Goal: Information Seeking & Learning: Learn about a topic

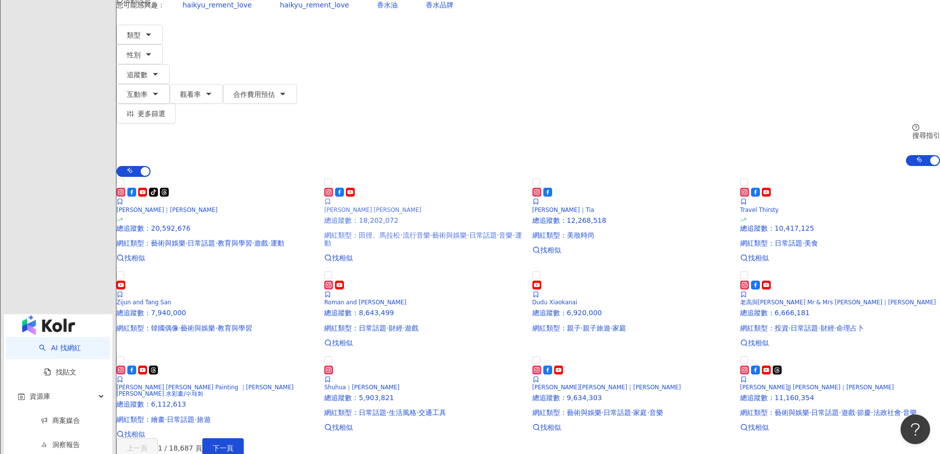
scroll to position [247, 0]
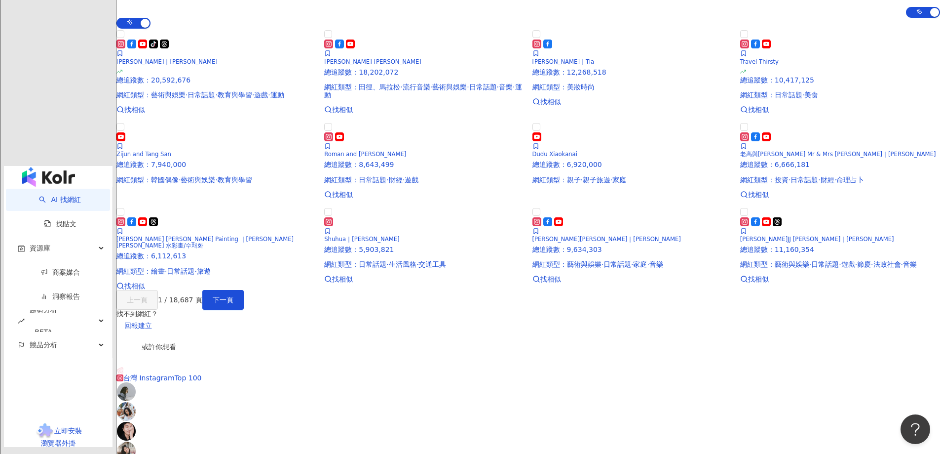
click at [142, 207] on main "不分平台 台灣 搜尋 您可能感興趣： haikyu_rement_love haikyu_rement_love 香水油 香水品牌 類型 性別 追蹤數 互動率…" at bounding box center [528, 281] width 824 height 976
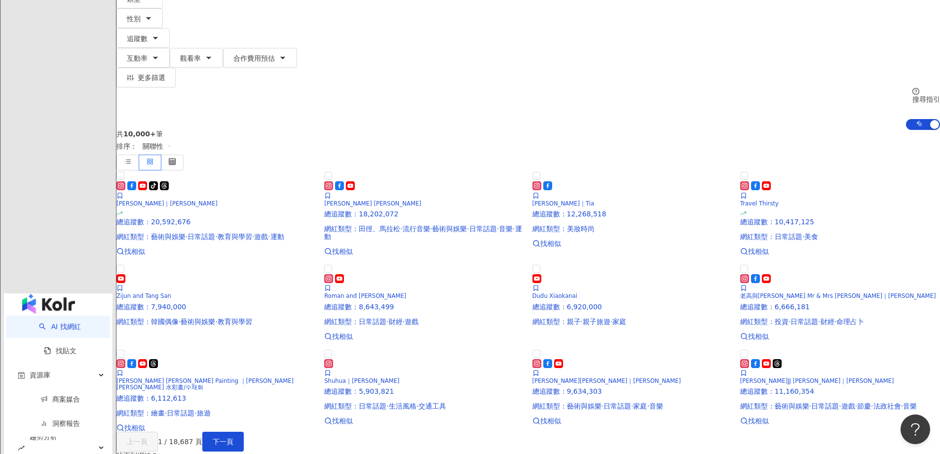
scroll to position [0, 0]
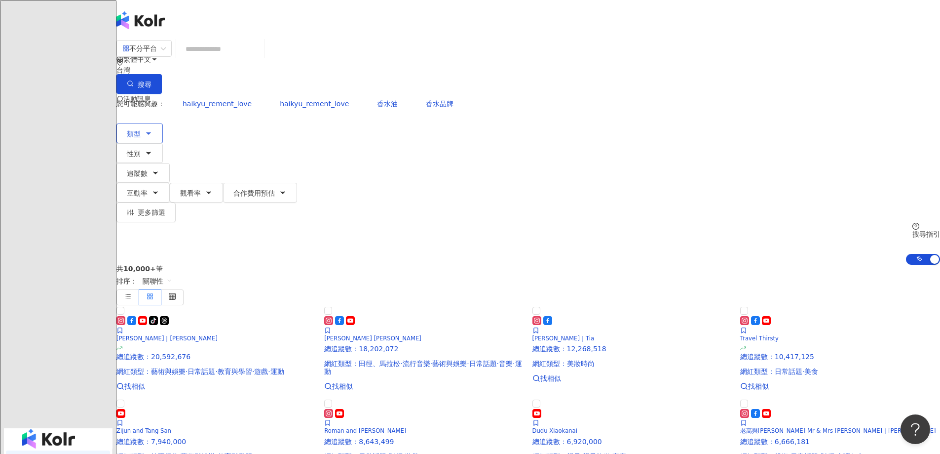
click at [151, 132] on icon "button" at bounding box center [149, 133] width 4 height 2
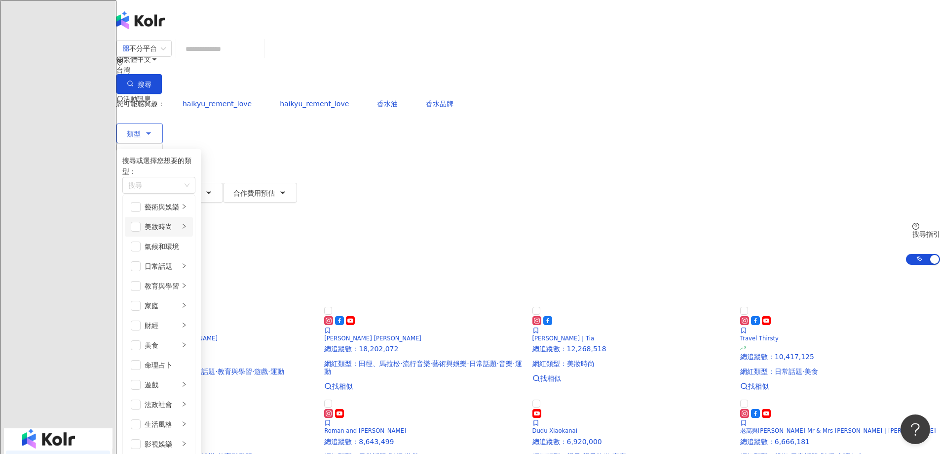
click at [179, 221] on div "美妝時尚" at bounding box center [162, 226] width 35 height 11
drag, startPoint x: 249, startPoint y: 216, endPoint x: 307, endPoint y: 232, distance: 59.9
click at [141, 216] on span "button" at bounding box center [136, 216] width 10 height 10
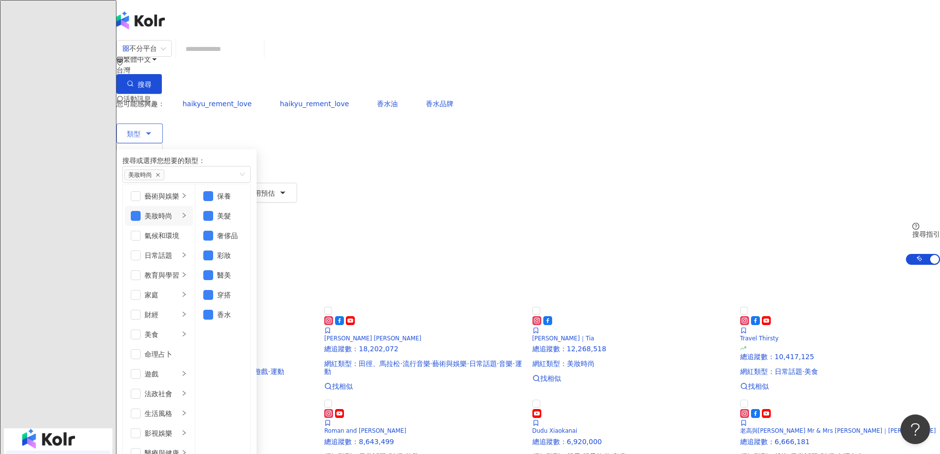
scroll to position [342, 0]
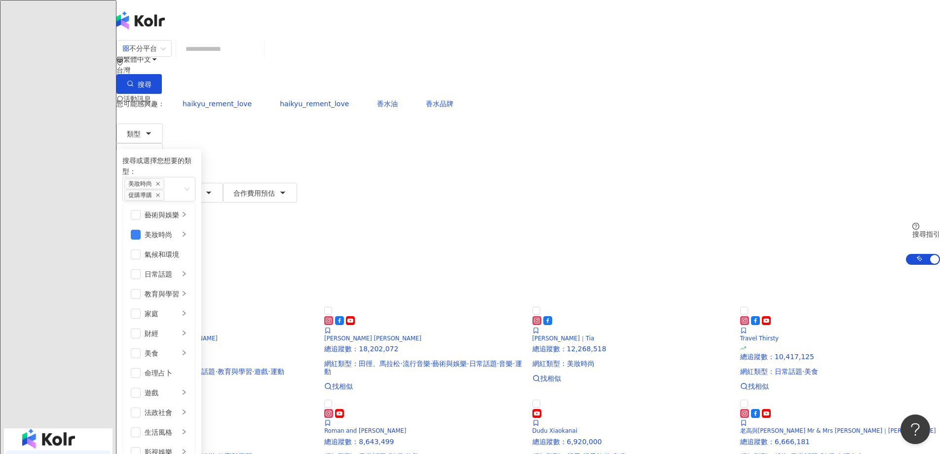
click at [148, 169] on span "追蹤數" at bounding box center [137, 173] width 21 height 8
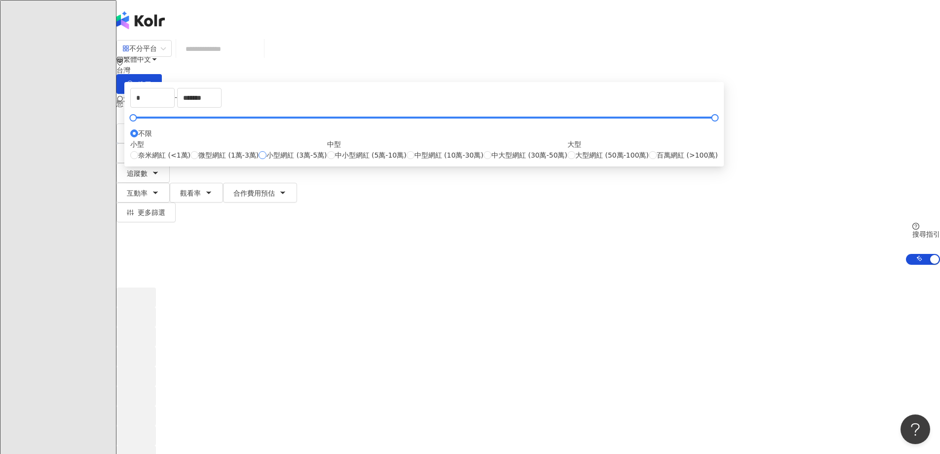
click at [327, 160] on span "小型網紅 (3萬-5萬)" at bounding box center [297, 155] width 60 height 11
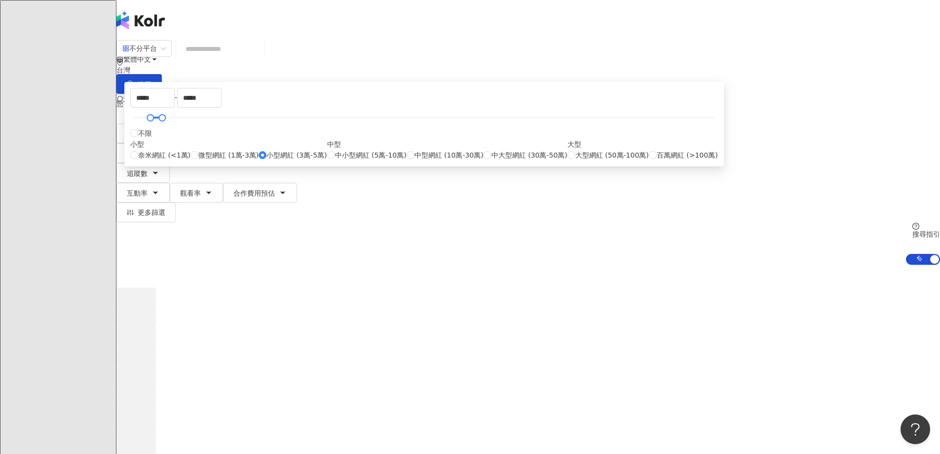
type input "*****"
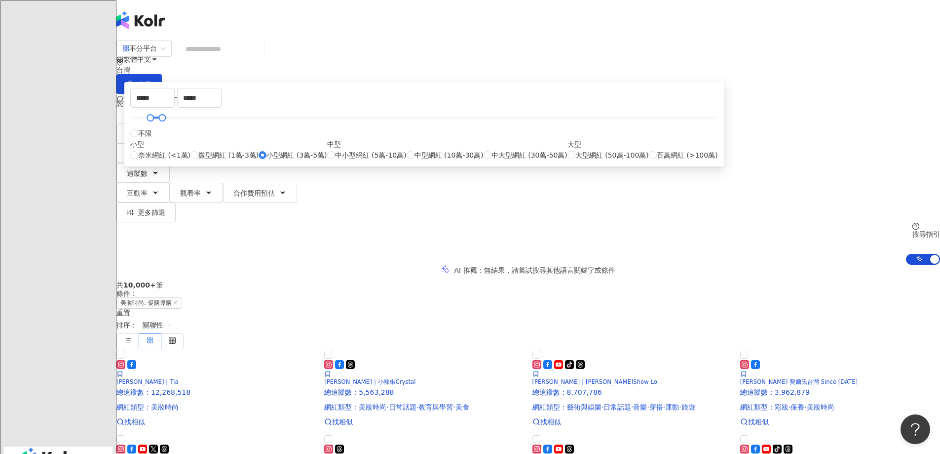
drag, startPoint x: 166, startPoint y: 214, endPoint x: 372, endPoint y: 121, distance: 225.8
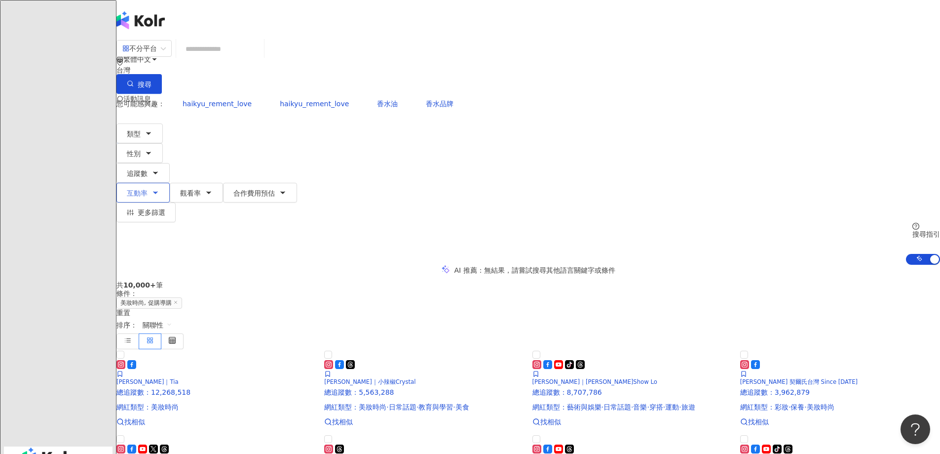
click at [148, 189] on span "互動率" at bounding box center [137, 193] width 21 height 8
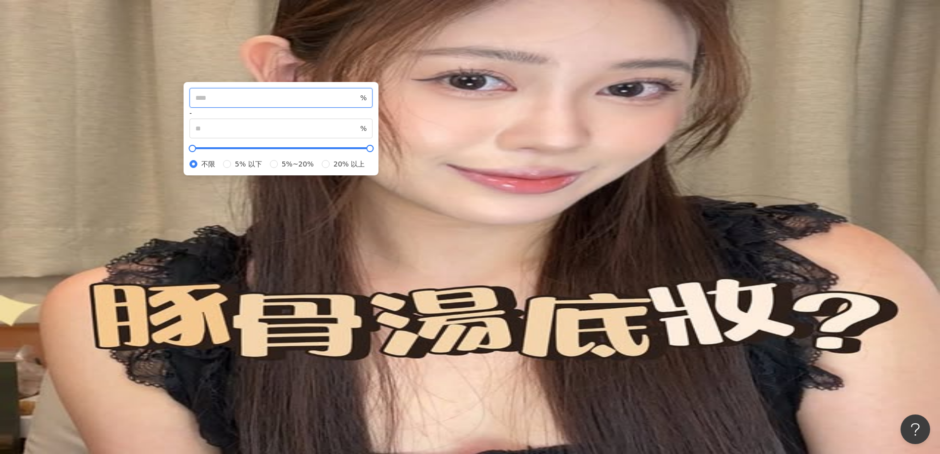
click at [358, 103] on input "number" at bounding box center [276, 97] width 163 height 11
type input "*"
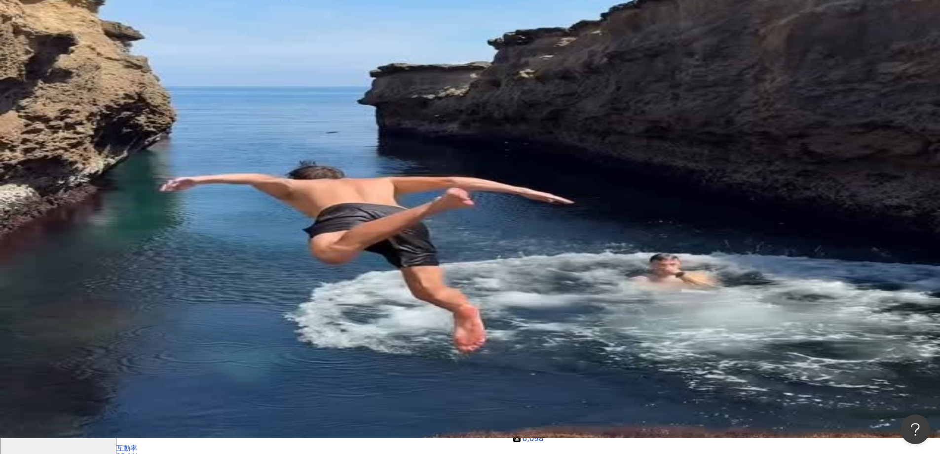
scroll to position [213, 0]
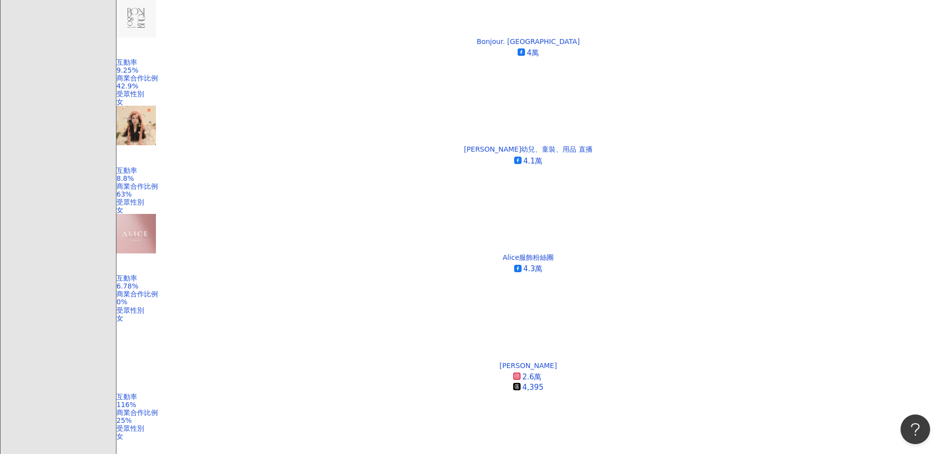
scroll to position [756, 0]
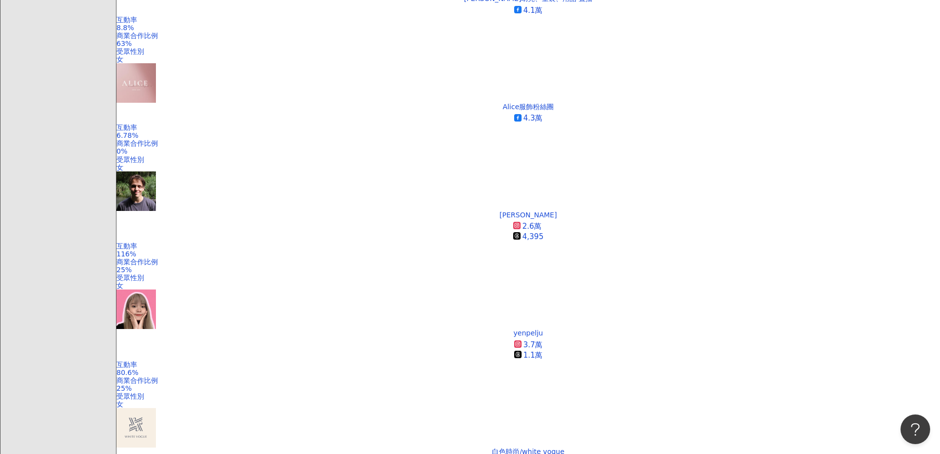
scroll to position [667, 0]
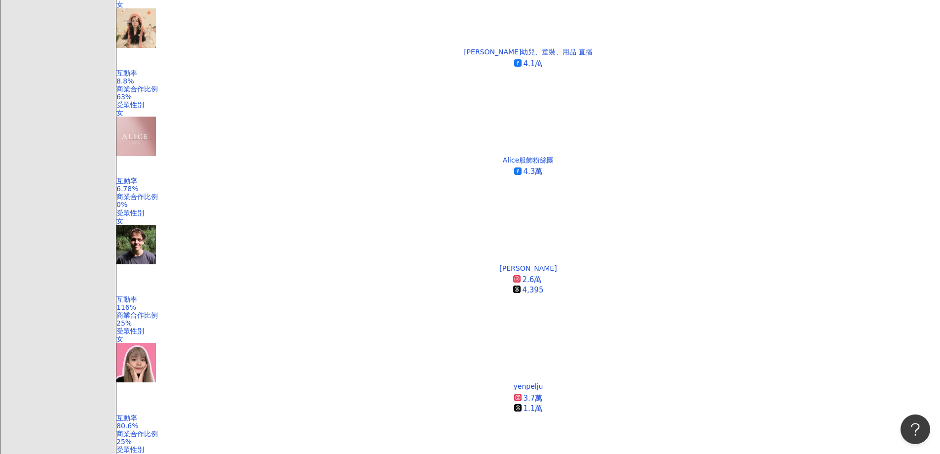
scroll to position [655, 0]
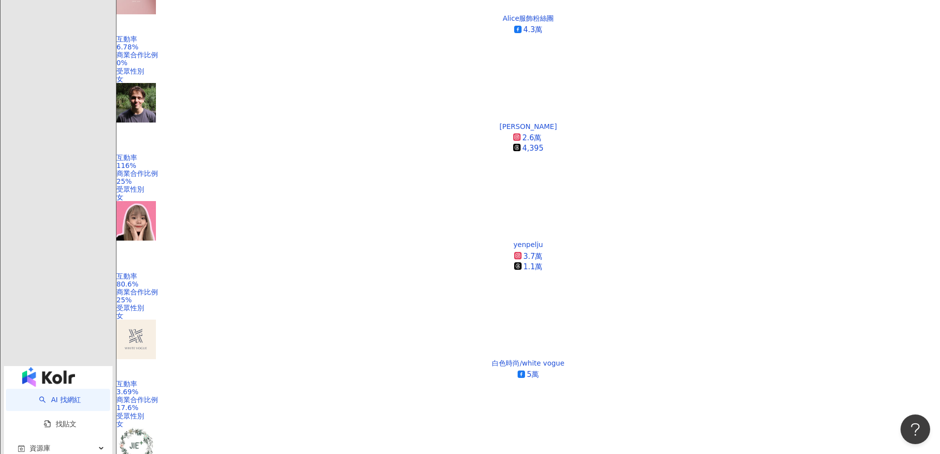
scroll to position [754, 0]
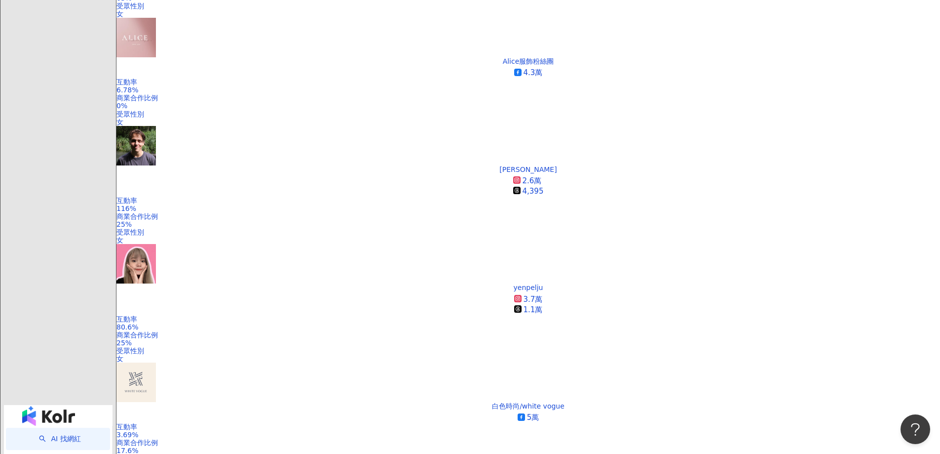
scroll to position [734, 0]
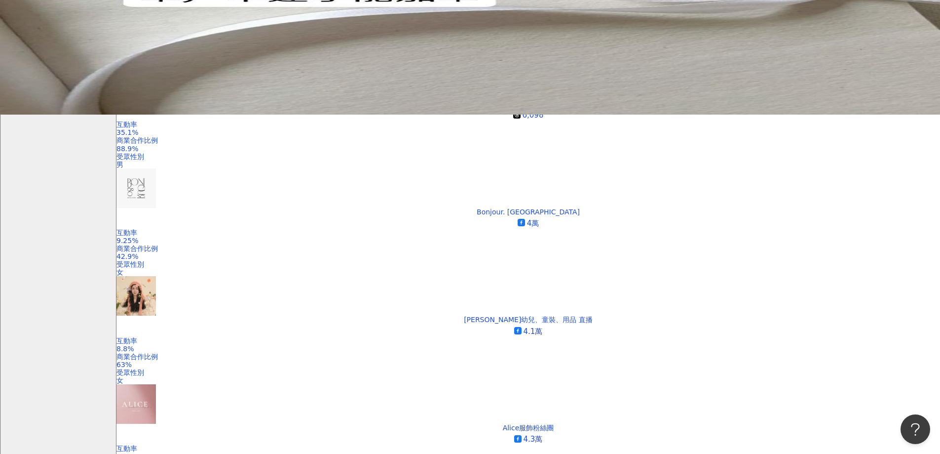
scroll to position [142, 0]
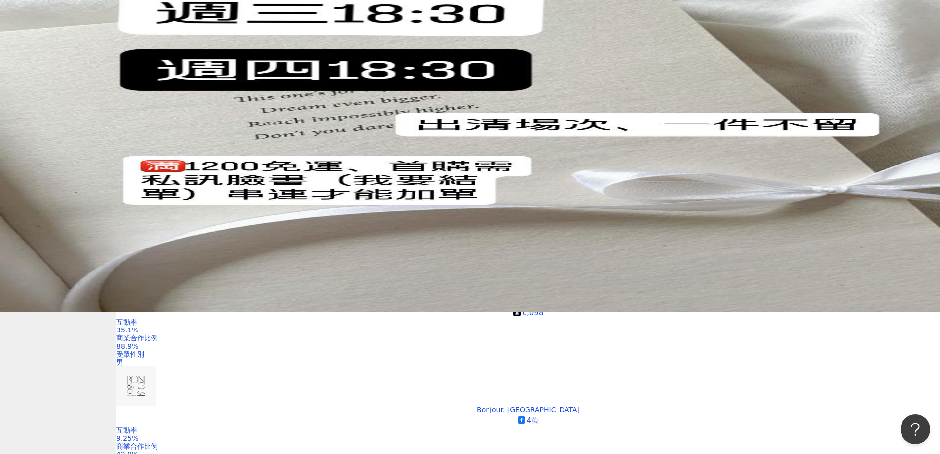
drag, startPoint x: 903, startPoint y: 202, endPoint x: 884, endPoint y: 210, distance: 21.3
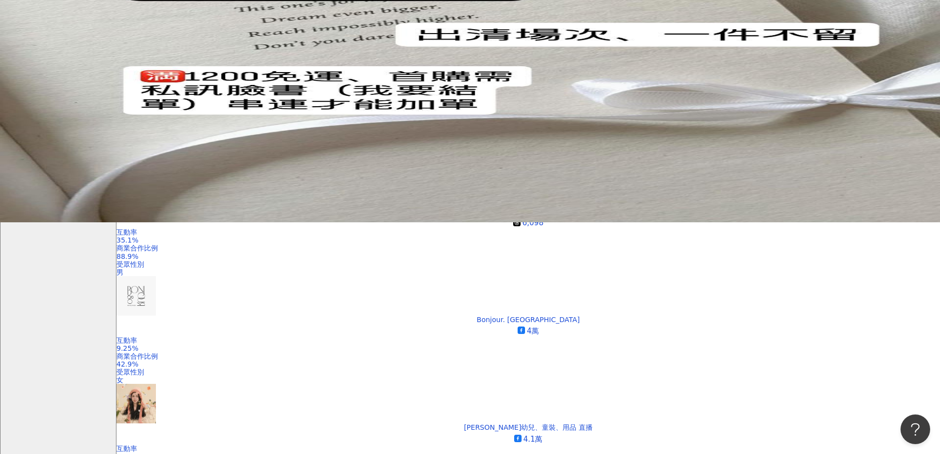
scroll to position [339, 0]
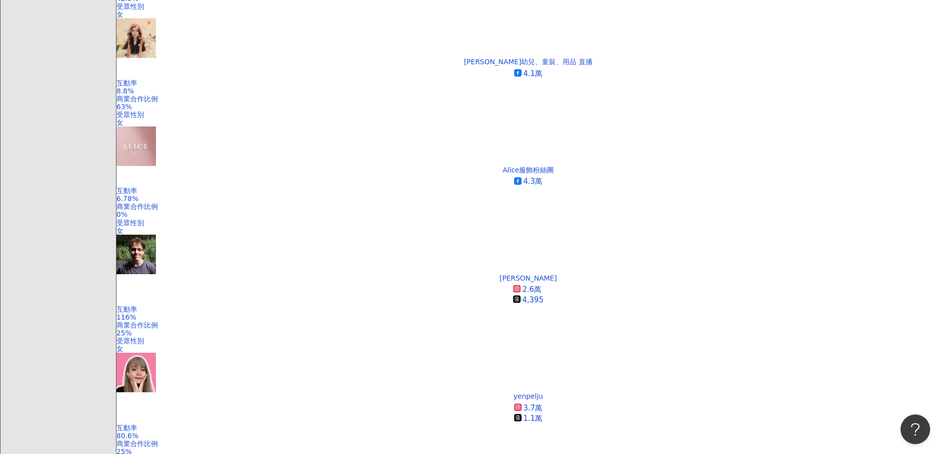
scroll to position [734, 0]
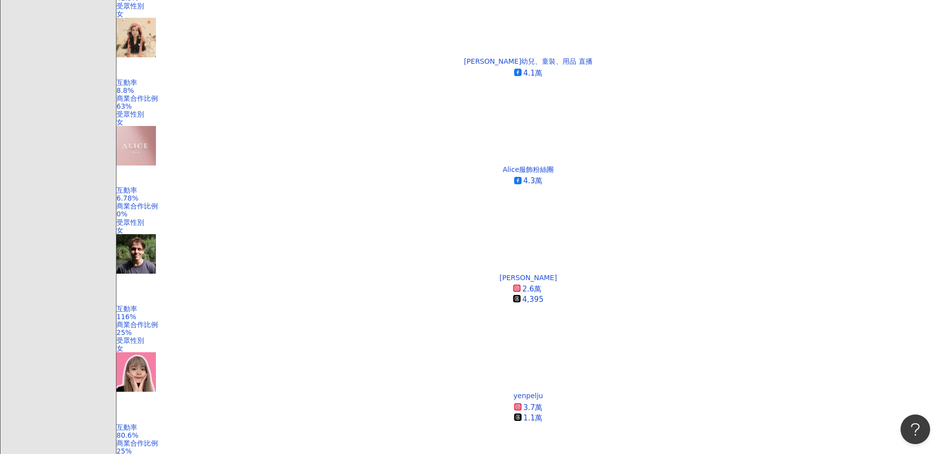
scroll to position [717, 0]
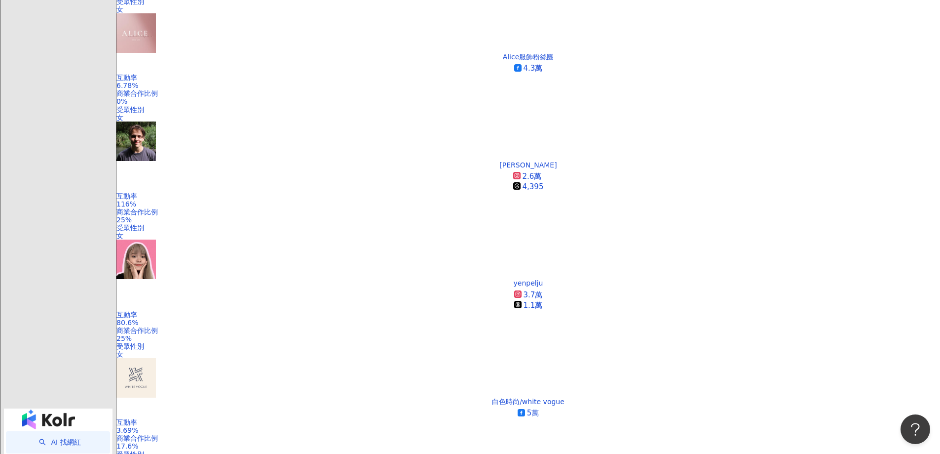
scroll to position [714, 0]
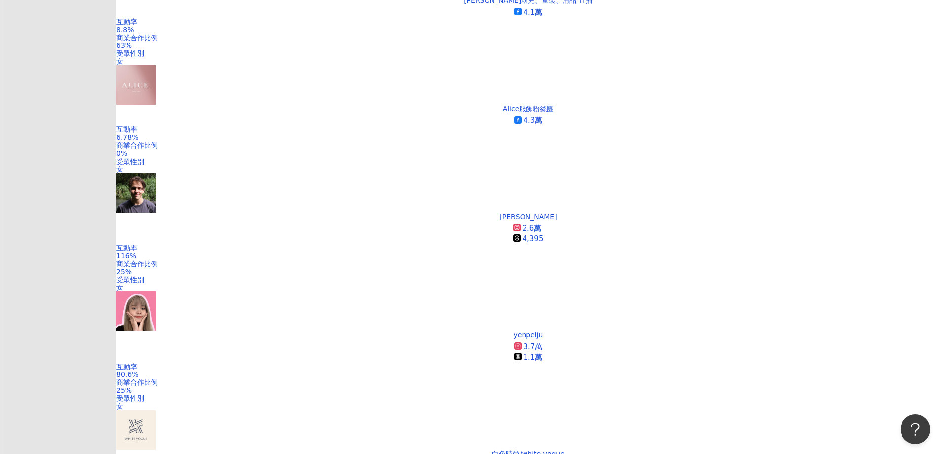
scroll to position [665, 0]
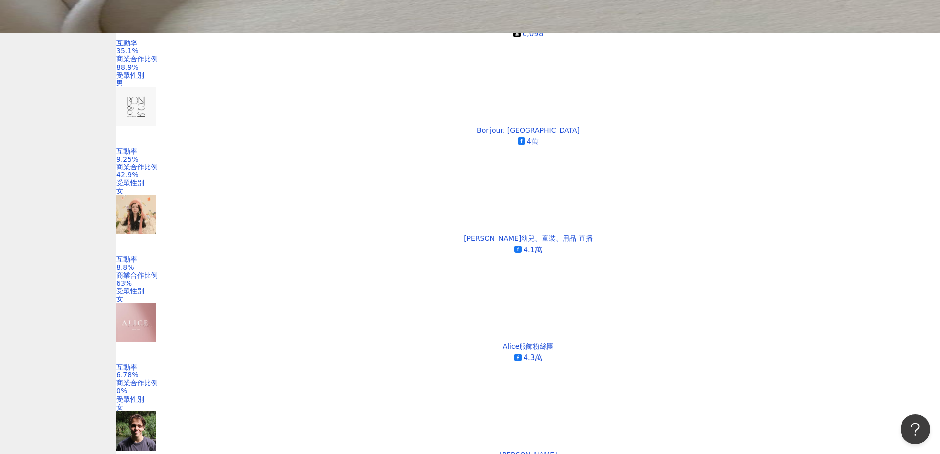
scroll to position [489, 0]
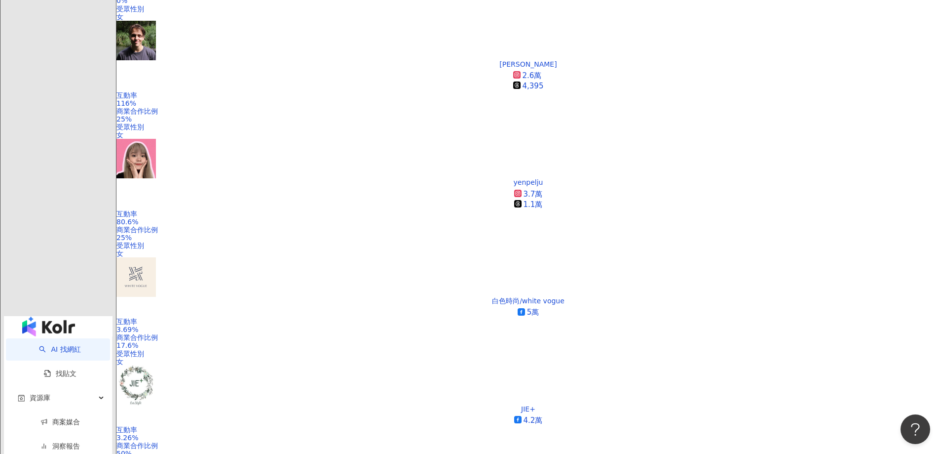
scroll to position [835, 0]
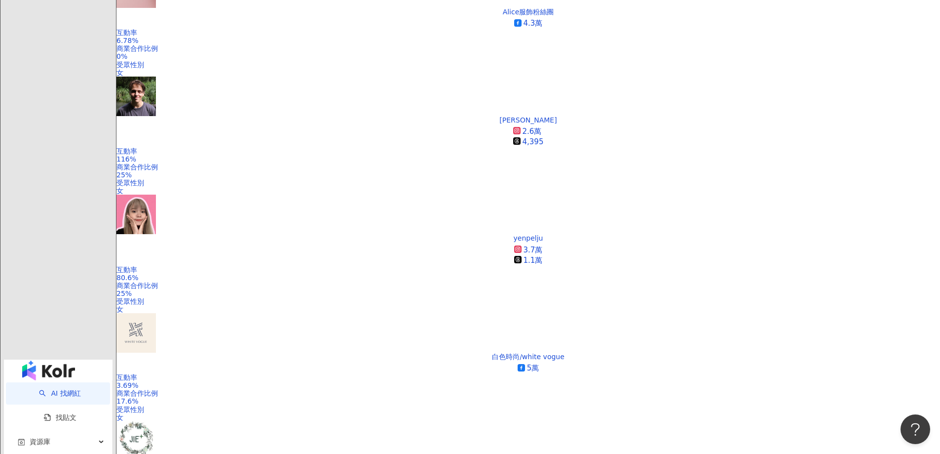
scroll to position [815, 0]
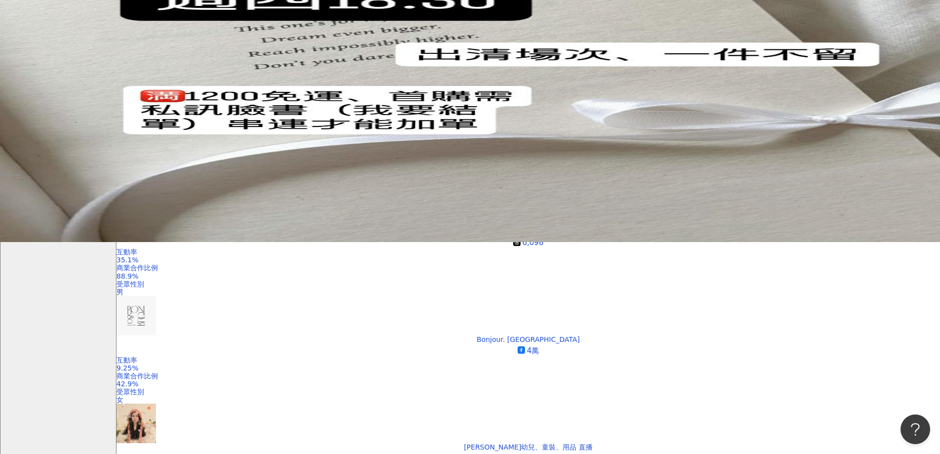
scroll to position [272, 0]
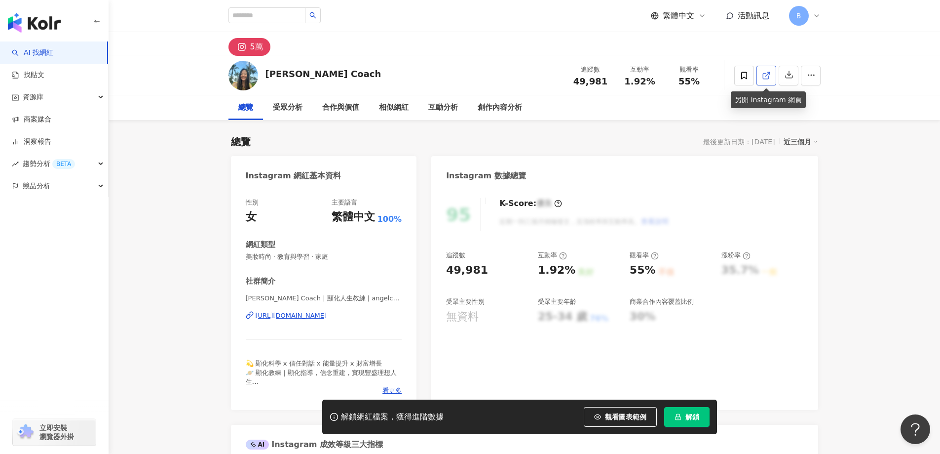
click at [764, 79] on icon at bounding box center [766, 75] width 9 height 9
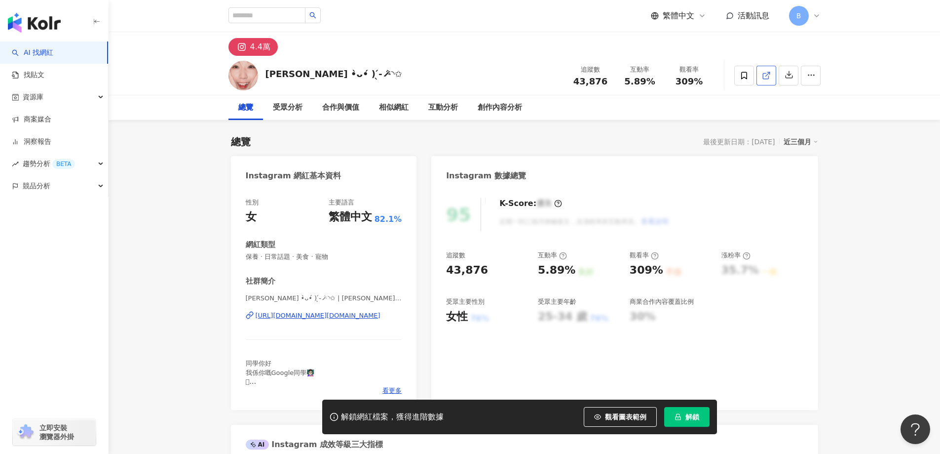
click at [766, 74] on icon at bounding box center [766, 75] width 9 height 9
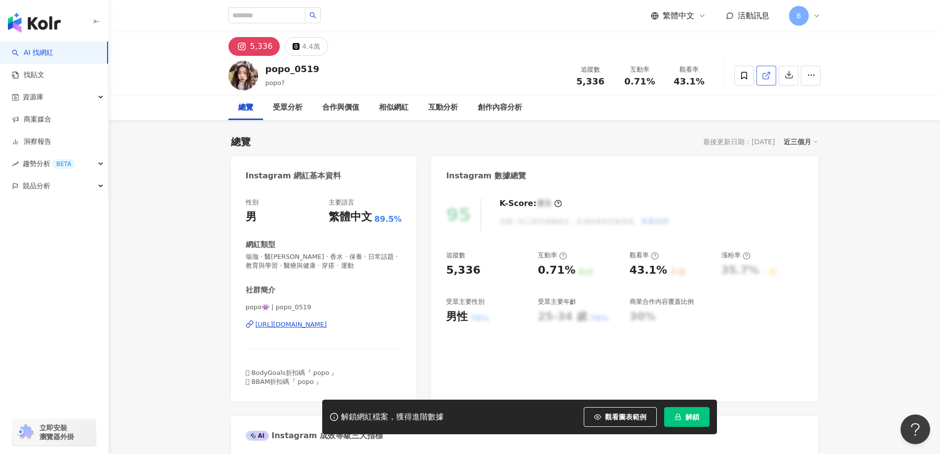
click at [763, 78] on icon at bounding box center [765, 75] width 5 height 5
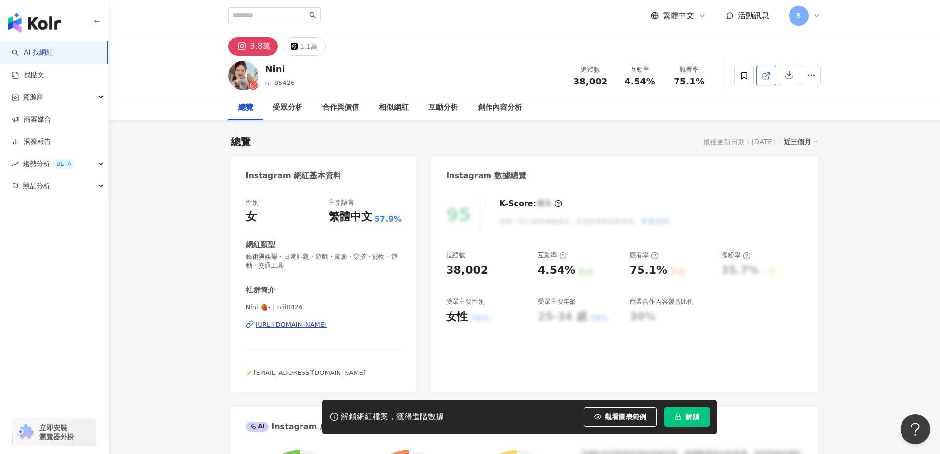
click at [767, 78] on icon at bounding box center [765, 75] width 5 height 5
